Goal: Transaction & Acquisition: Obtain resource

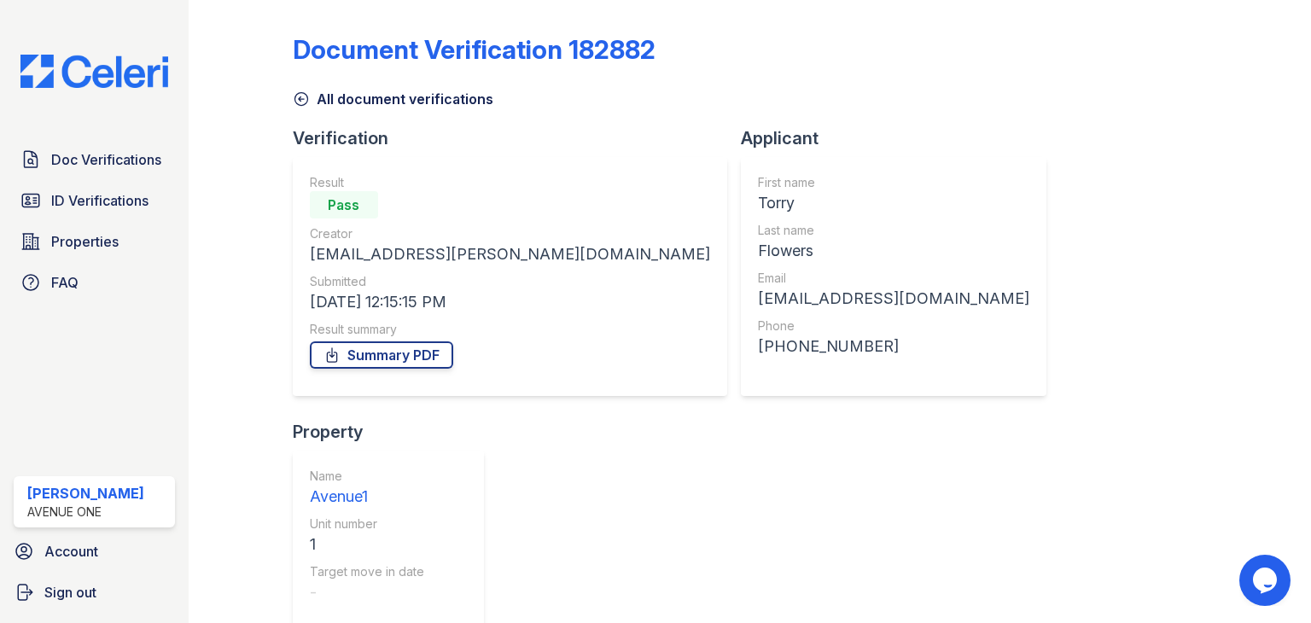
scroll to position [179, 0]
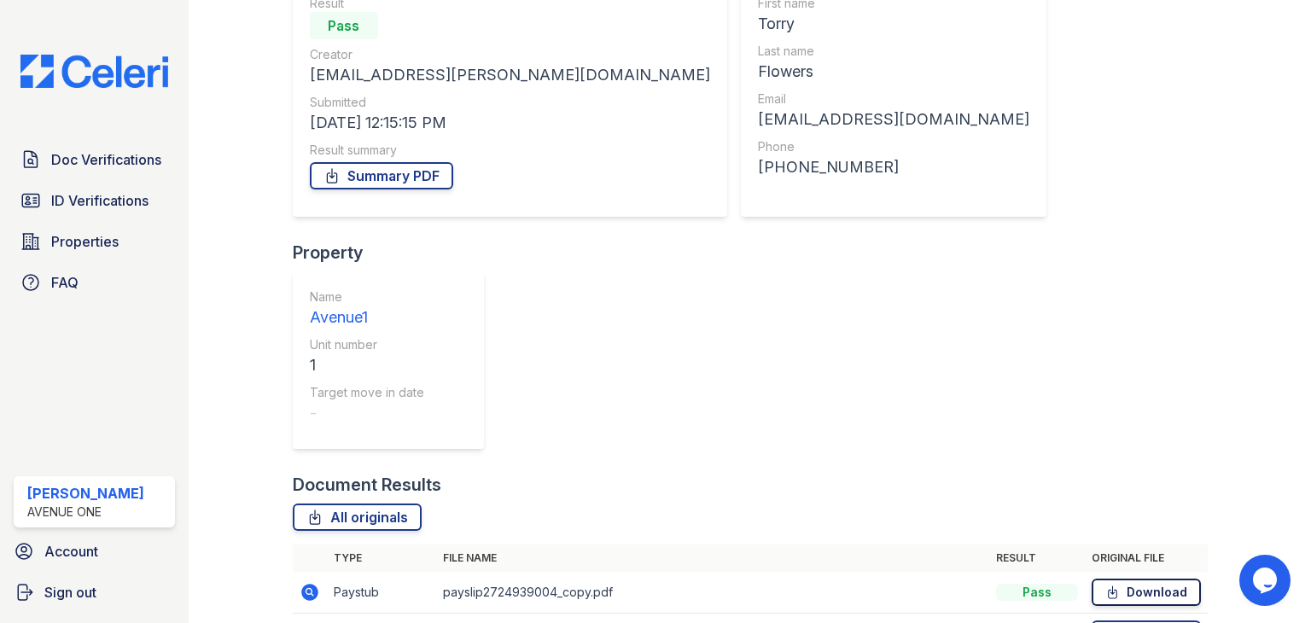
click at [1140, 579] on link "Download" at bounding box center [1146, 592] width 109 height 27
click at [1133, 621] on link "Download" at bounding box center [1146, 634] width 109 height 27
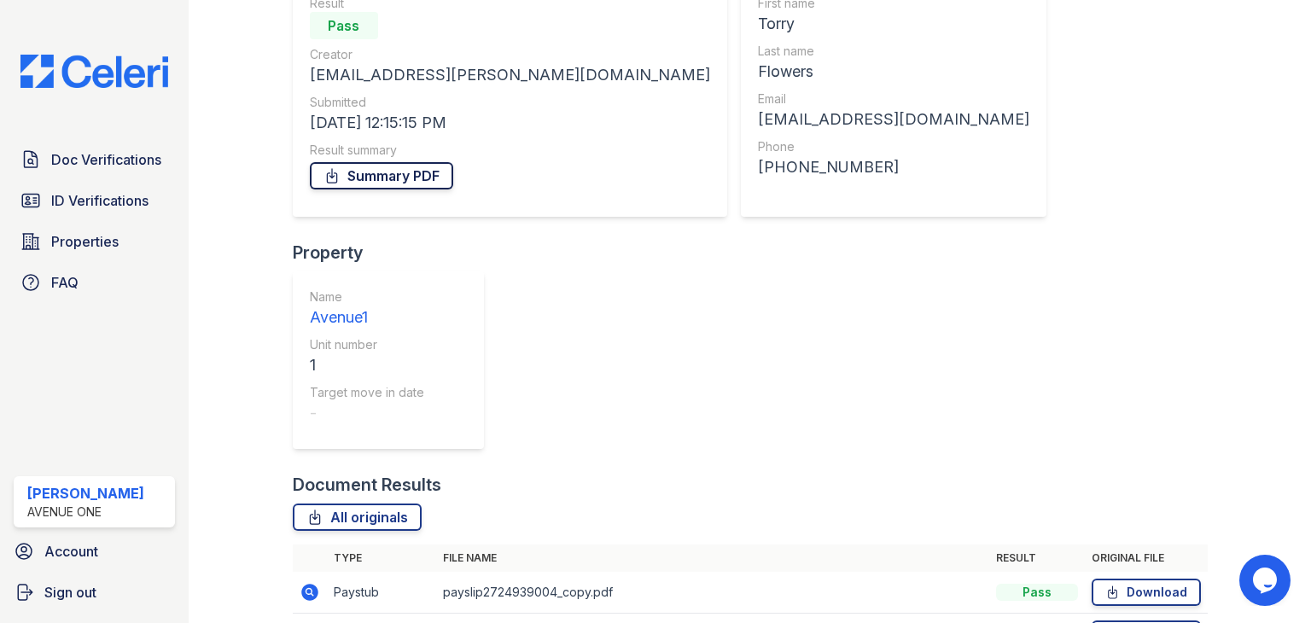
click at [375, 187] on link "Summary PDF" at bounding box center [381, 175] width 143 height 27
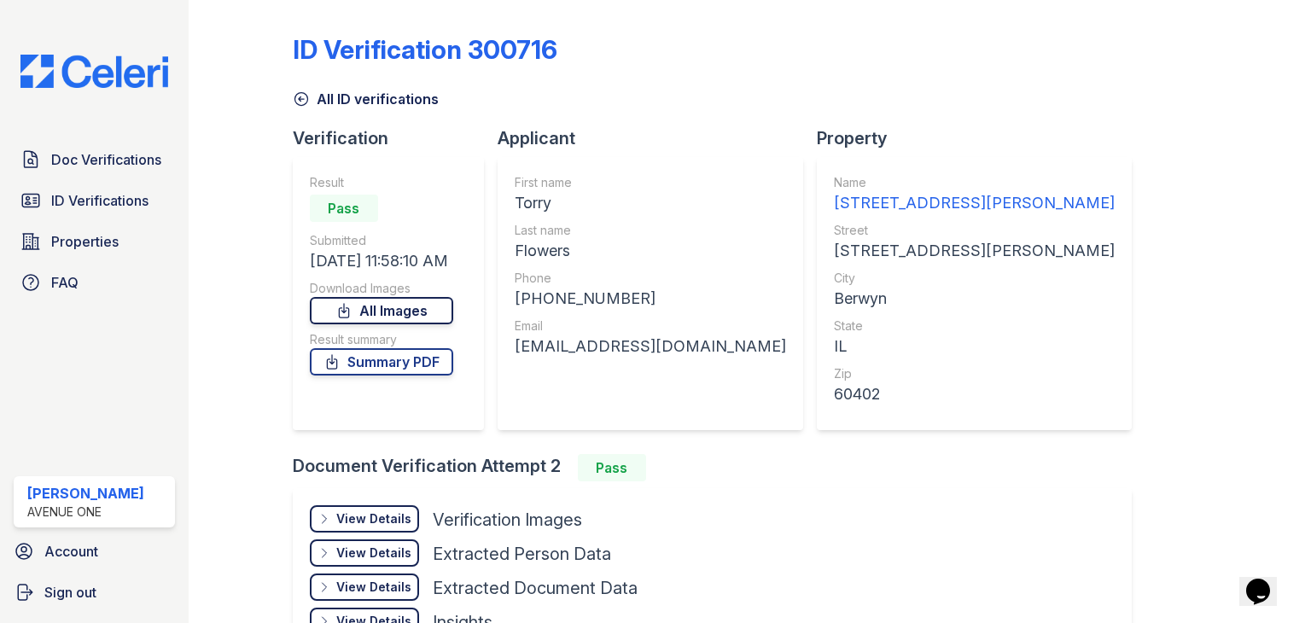
click at [410, 307] on link "All Images" at bounding box center [381, 310] width 143 height 27
click at [400, 357] on link "Summary PDF" at bounding box center [381, 361] width 143 height 27
click at [380, 319] on link "All Images" at bounding box center [381, 310] width 143 height 27
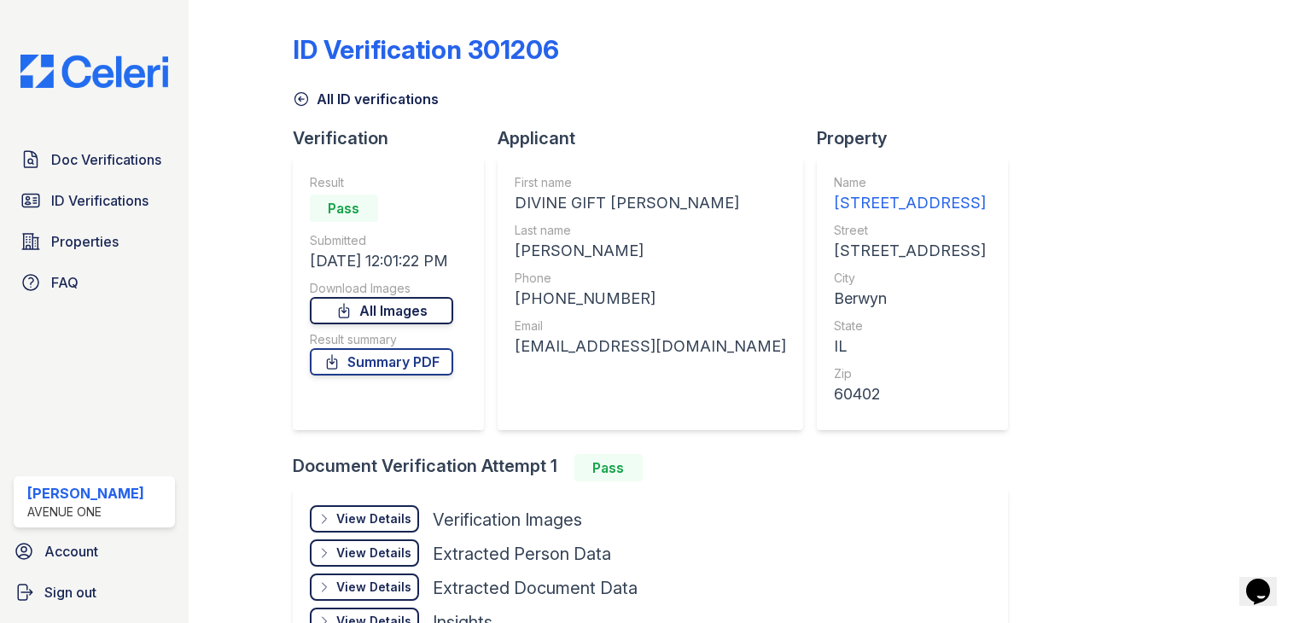
click at [425, 308] on link "All Images" at bounding box center [381, 310] width 143 height 27
click at [429, 356] on link "Summary PDF" at bounding box center [381, 361] width 143 height 27
click at [1118, 340] on div "ID Verification 301206 All ID verifications Verification Result Pass Submitted …" at bounding box center [750, 345] width 915 height 676
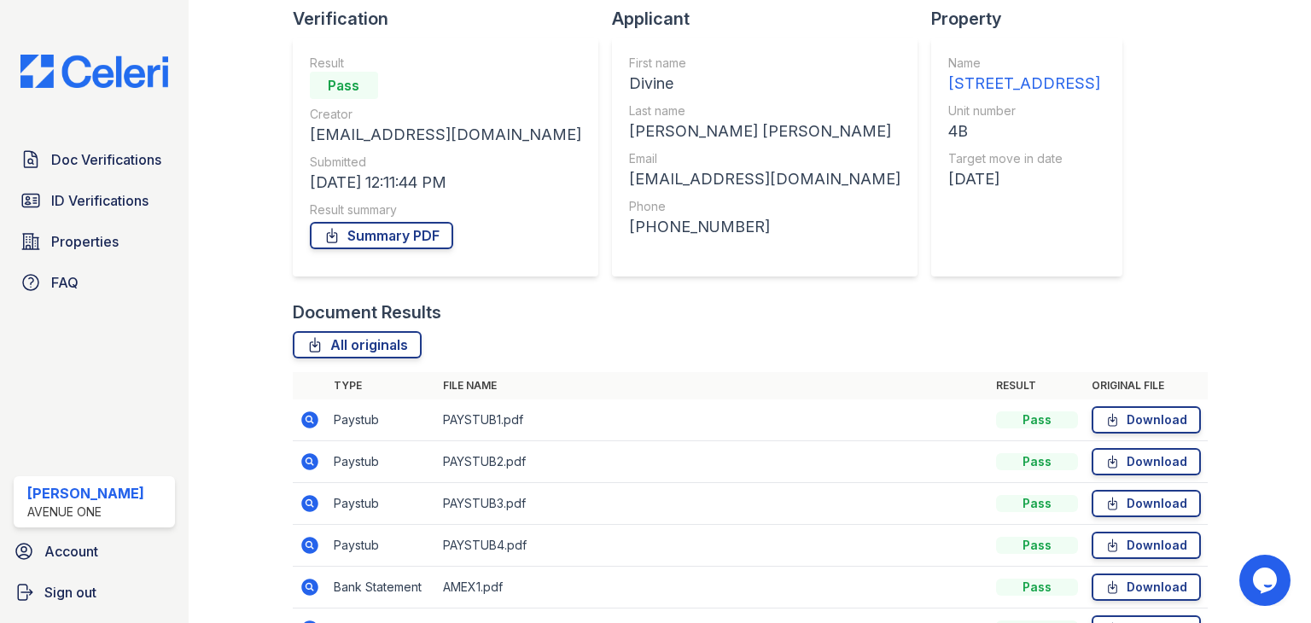
scroll to position [263, 0]
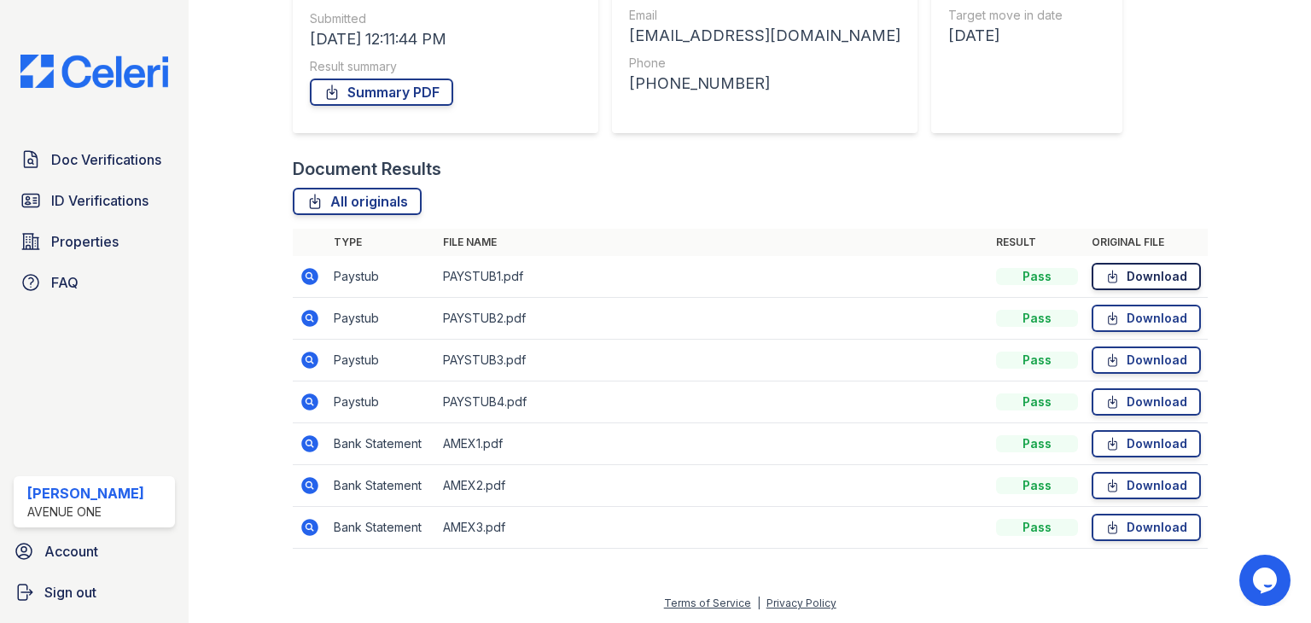
click at [1106, 281] on icon at bounding box center [1113, 276] width 15 height 17
click at [1113, 318] on link "Download" at bounding box center [1146, 318] width 109 height 27
click at [1113, 369] on link "Download" at bounding box center [1146, 360] width 109 height 27
click at [1113, 400] on link "Download" at bounding box center [1146, 401] width 109 height 27
click at [1117, 442] on link "Download" at bounding box center [1146, 443] width 109 height 27
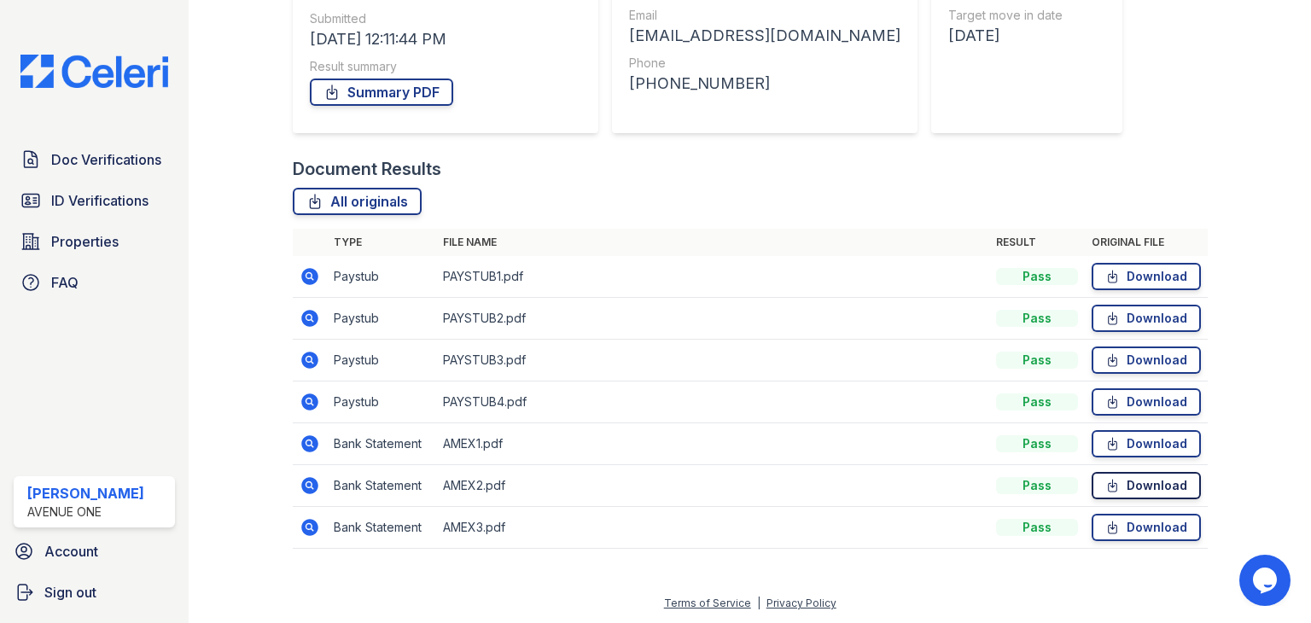
click at [1117, 484] on link "Download" at bounding box center [1146, 485] width 109 height 27
click at [1115, 527] on link "Download" at bounding box center [1146, 527] width 109 height 27
click at [416, 83] on link "Summary PDF" at bounding box center [381, 92] width 143 height 27
